Goal: Transaction & Acquisition: Download file/media

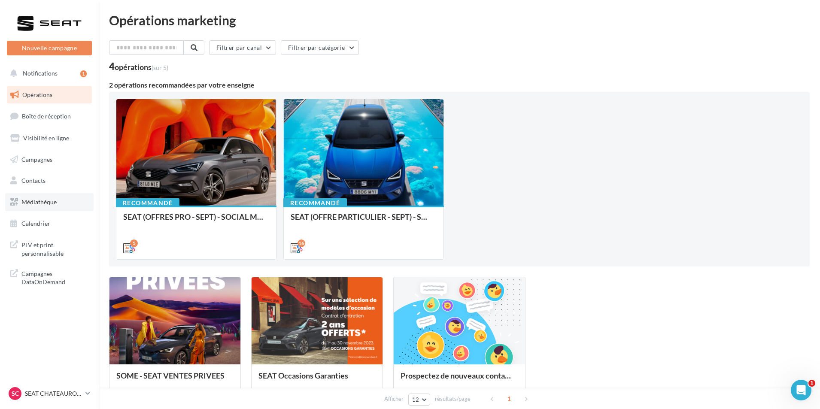
click at [59, 205] on link "Médiathèque" at bounding box center [49, 202] width 88 height 18
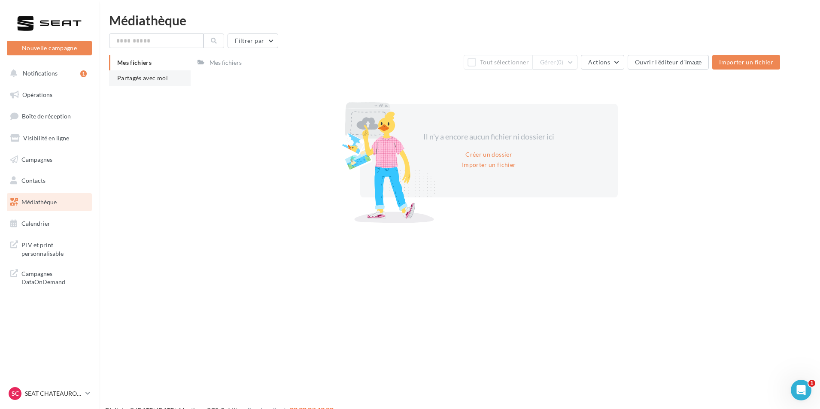
click at [159, 73] on li "Partagés avec moi" at bounding box center [150, 77] width 82 height 15
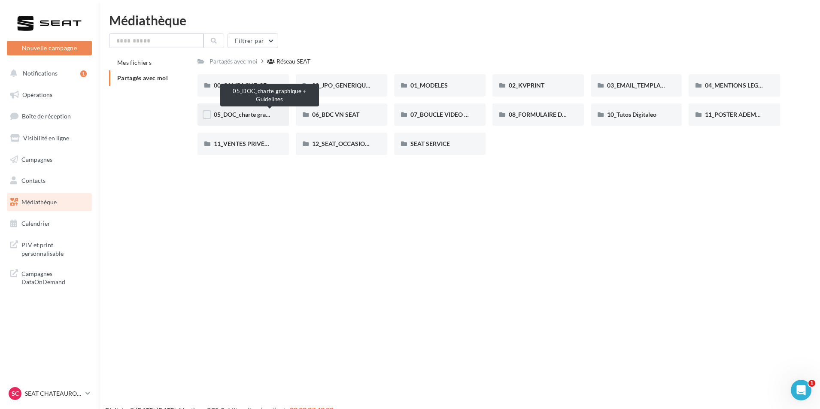
click at [267, 112] on span "05_DOC_charte graphique + Guidelines" at bounding box center [266, 114] width 105 height 7
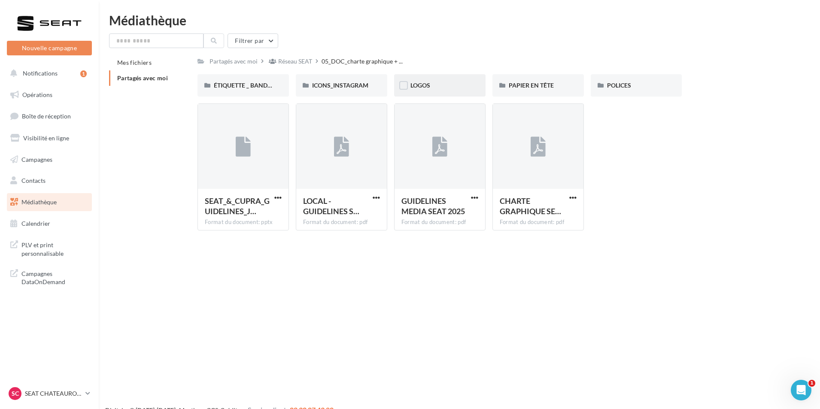
click at [448, 85] on div "LOGOS" at bounding box center [439, 85] width 59 height 9
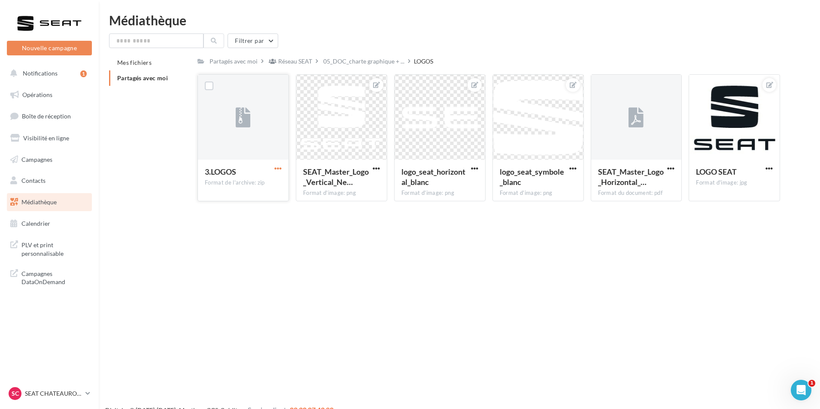
click at [274, 169] on span "button" at bounding box center [277, 168] width 7 height 7
click at [266, 182] on button "Télécharger" at bounding box center [240, 185] width 86 height 22
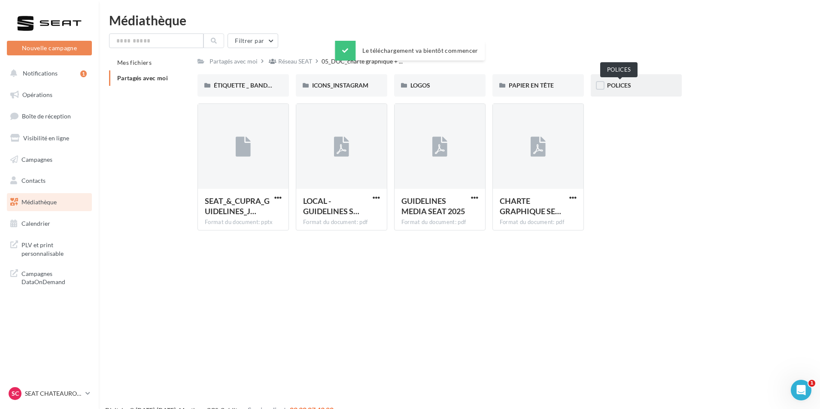
click at [621, 88] on span "POLICES" at bounding box center [619, 85] width 24 height 7
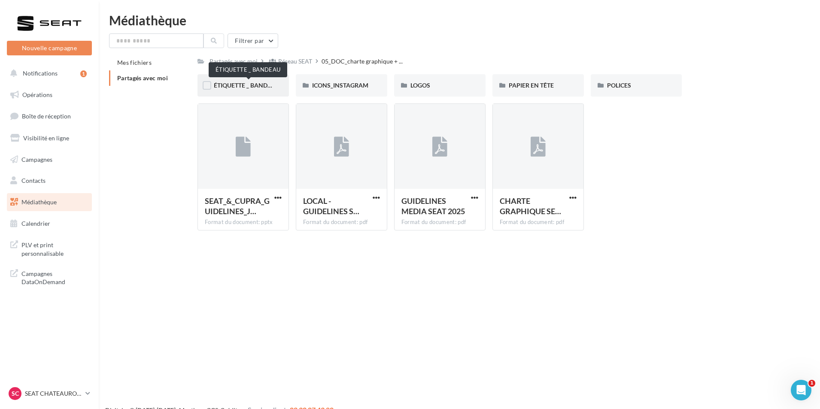
click at [257, 87] on span "ÉTIQUETTE _ BANDEAU" at bounding box center [247, 85] width 66 height 7
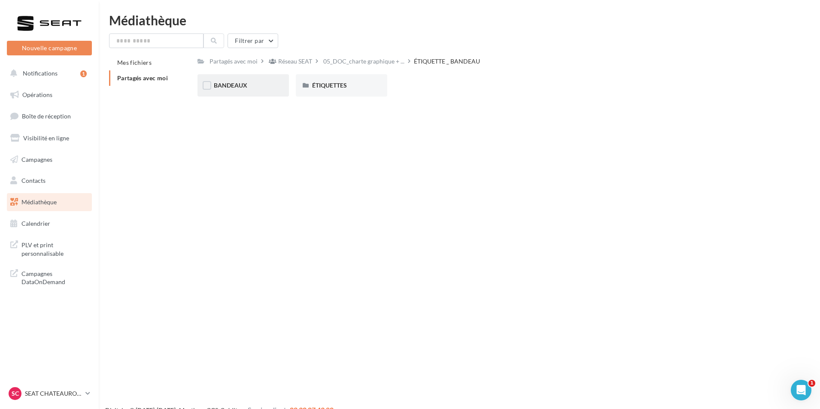
click at [281, 86] on div "BANDEAUX" at bounding box center [242, 85] width 91 height 22
